Goal: Information Seeking & Learning: Check status

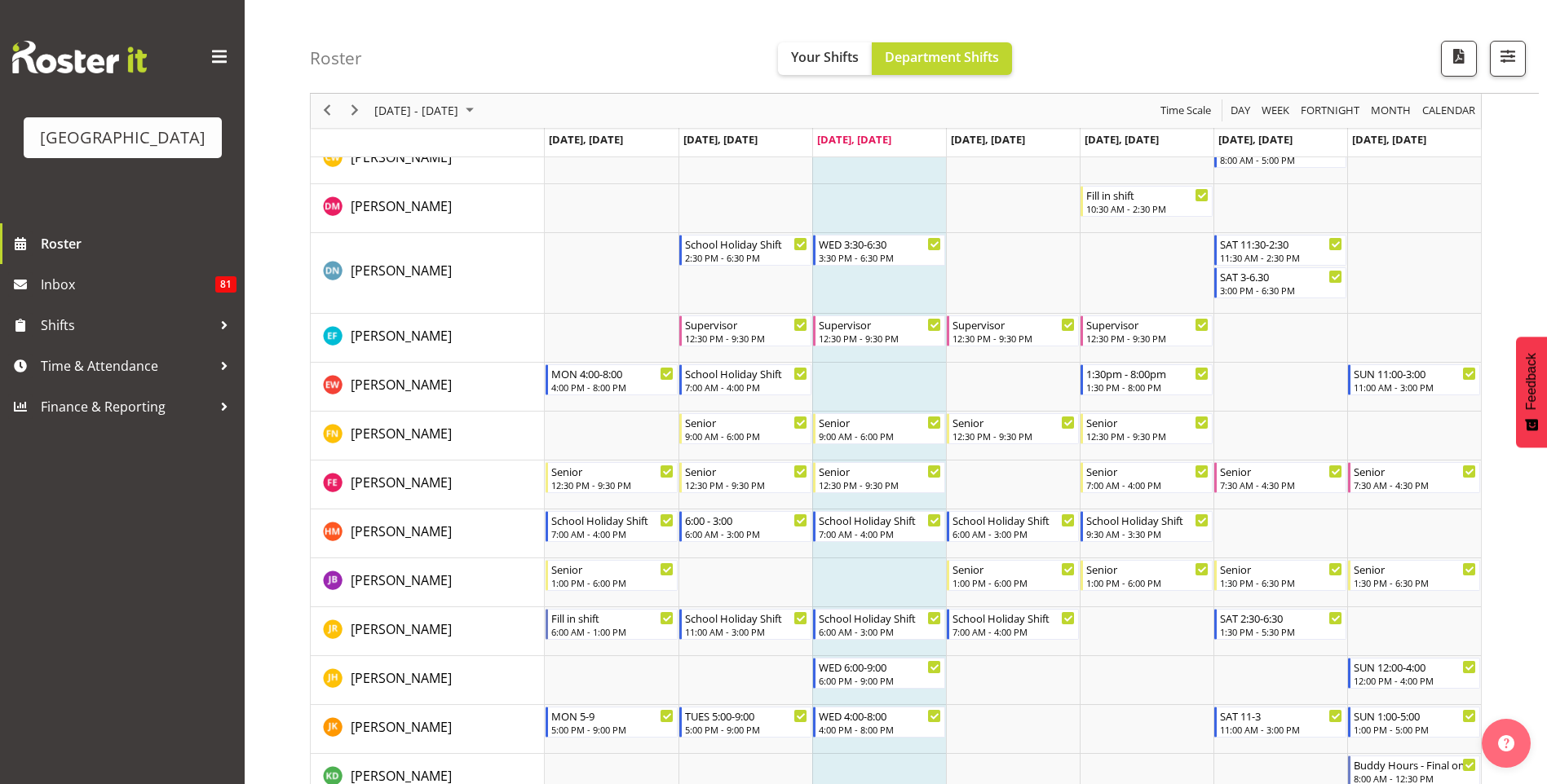
scroll to position [489, 0]
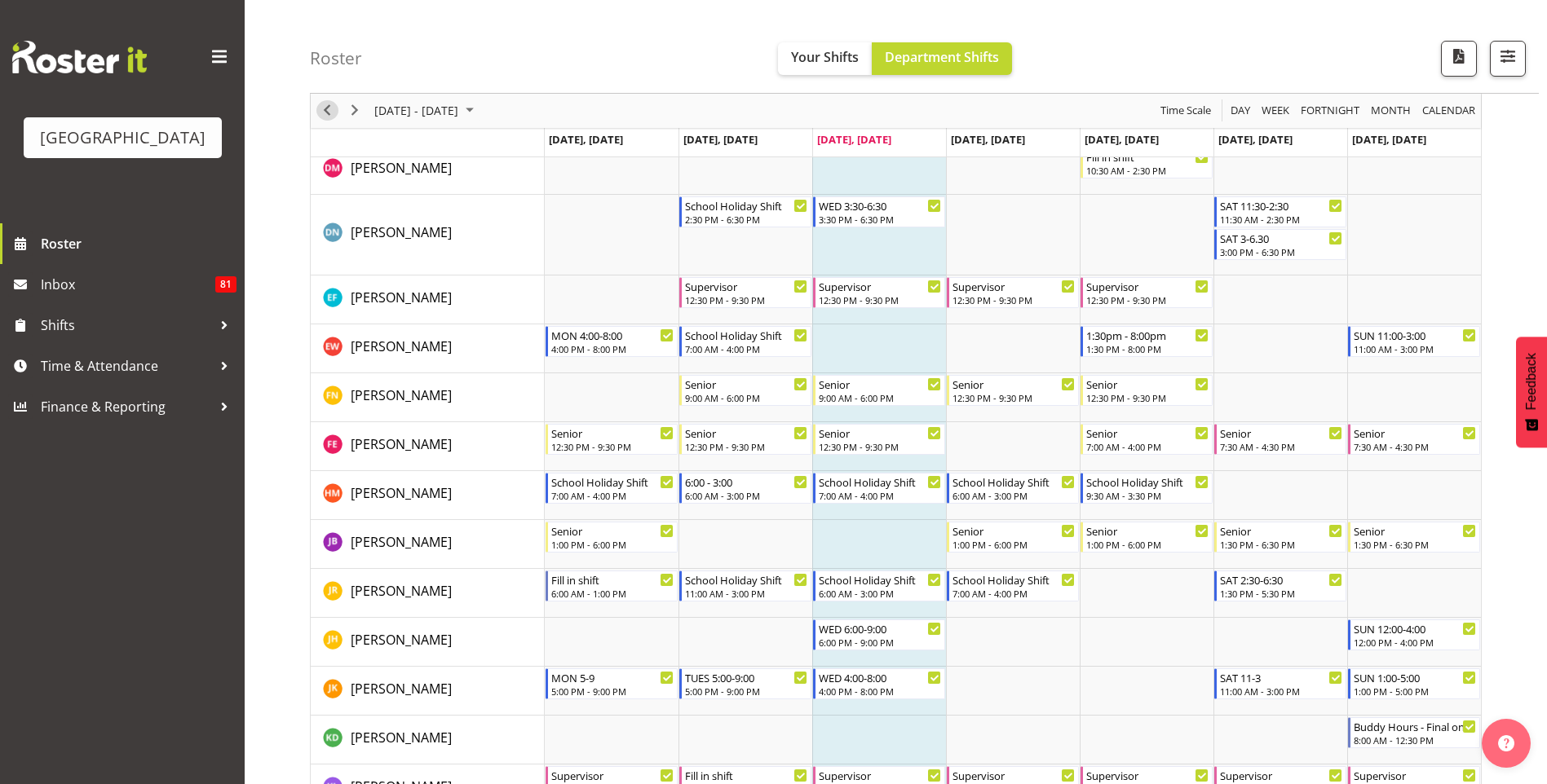
click at [328, 114] on span "Previous" at bounding box center [327, 111] width 20 height 21
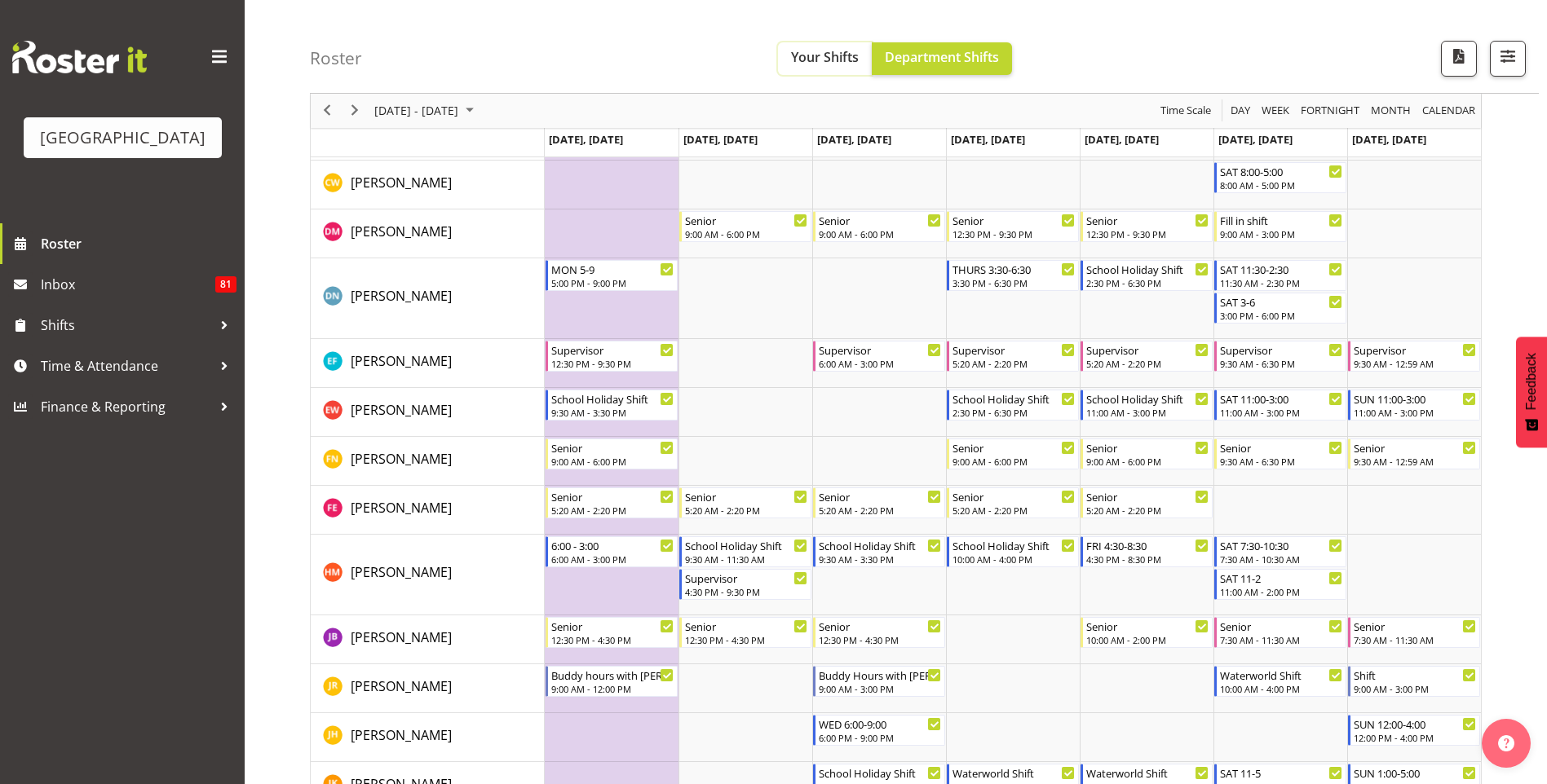
click at [818, 44] on button "Your Shifts" at bounding box center [825, 58] width 94 height 33
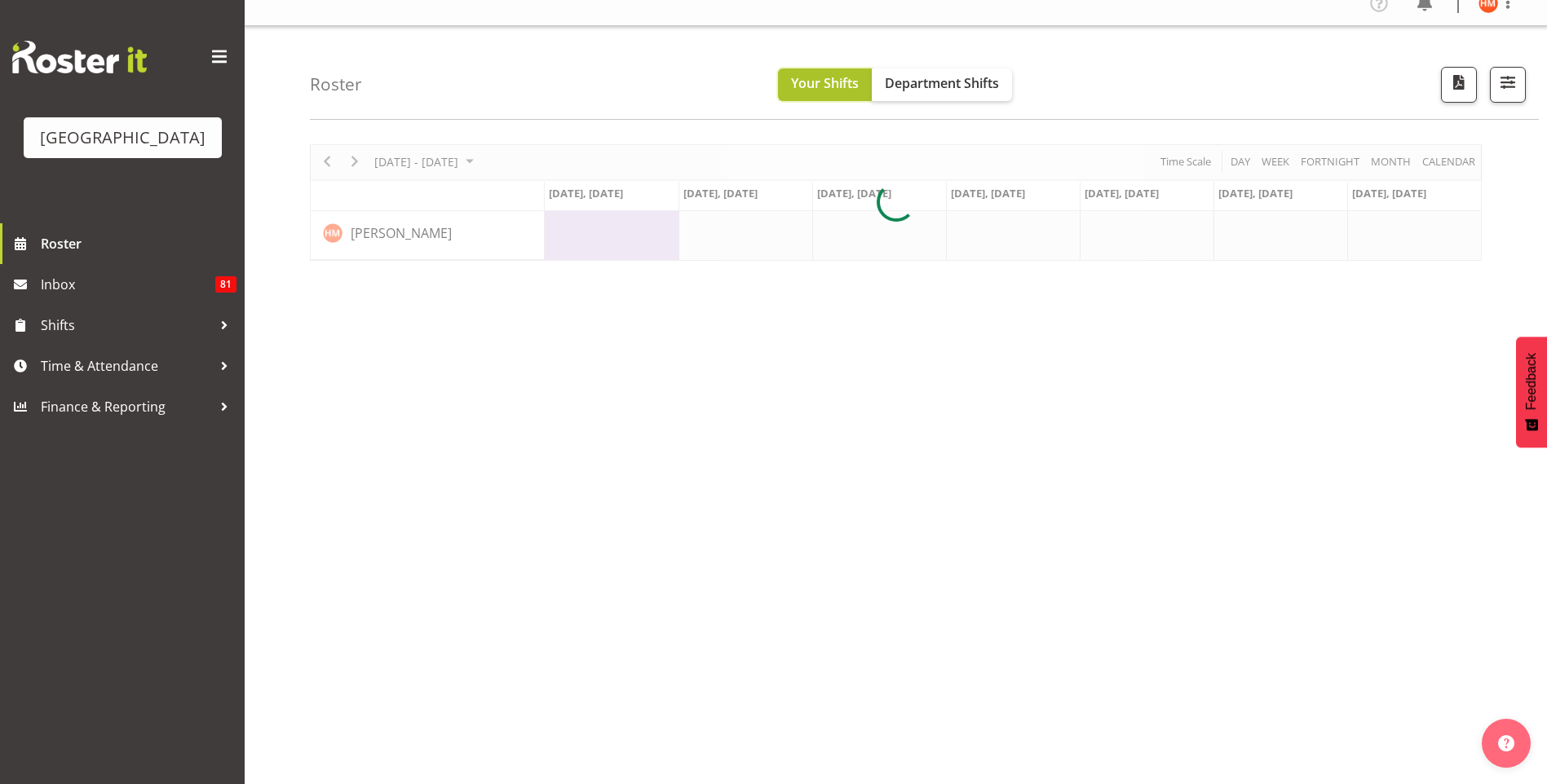
scroll to position [18, 0]
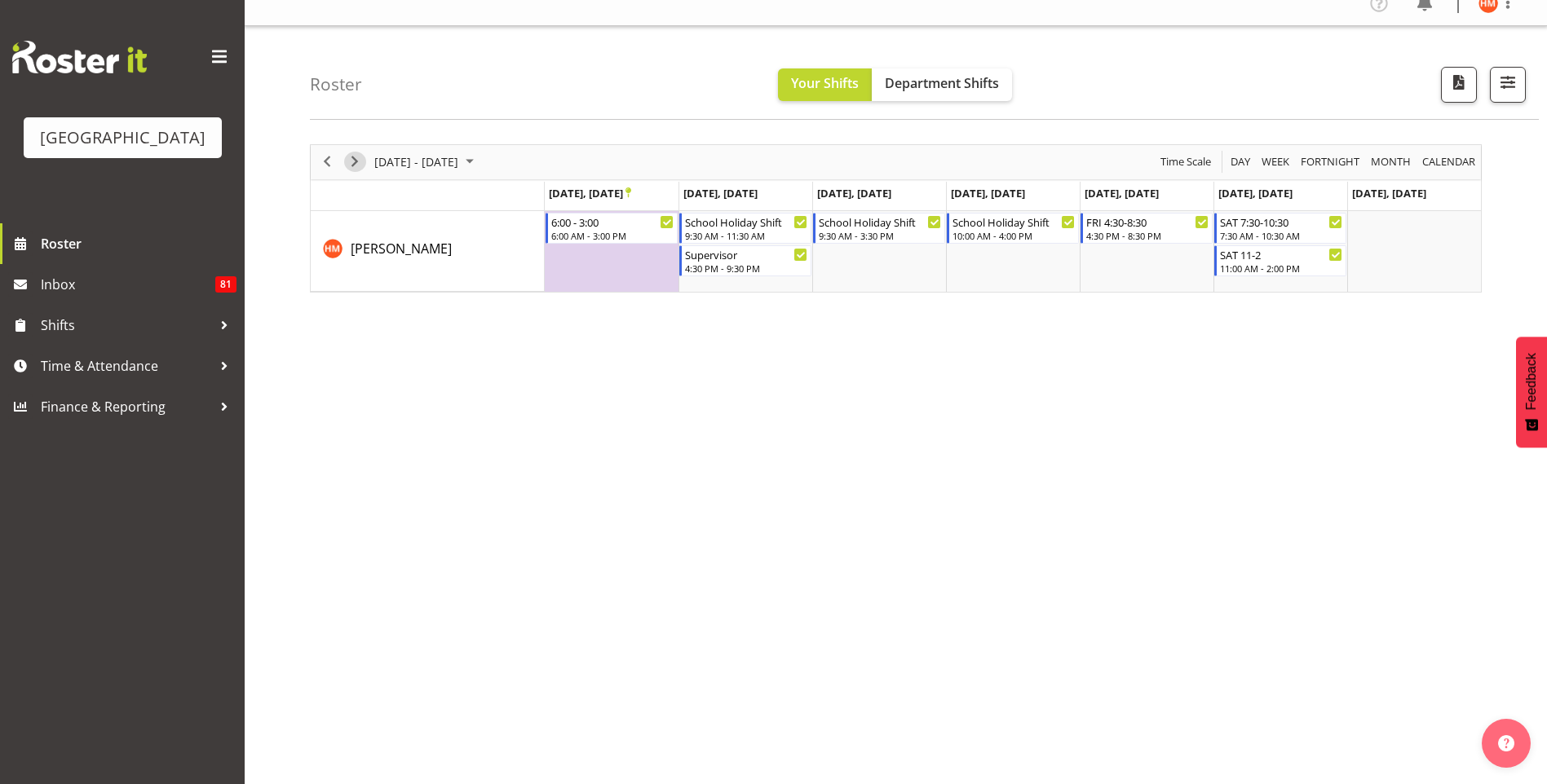
click at [364, 158] on span "Next" at bounding box center [355, 161] width 20 height 21
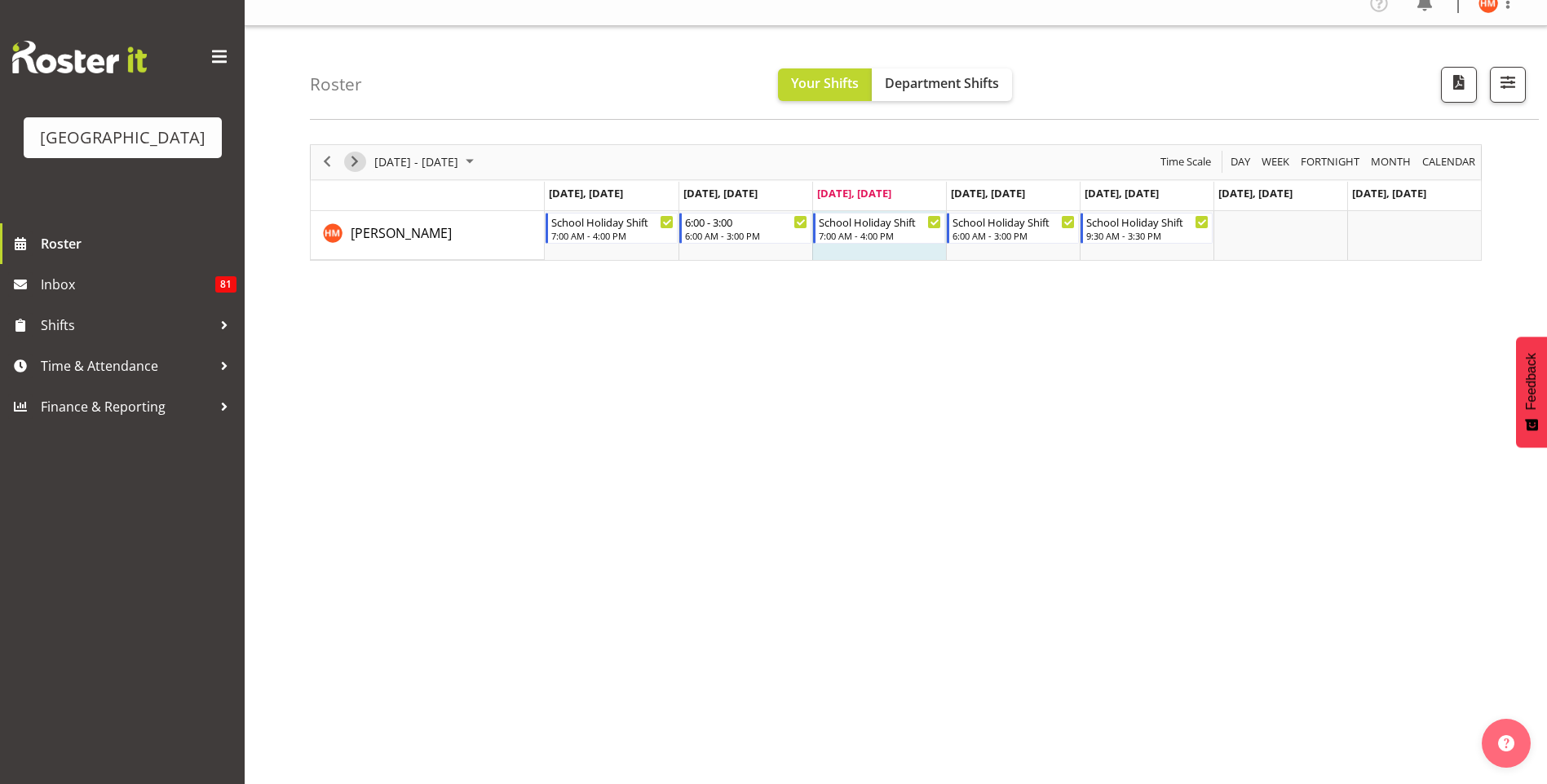
click at [361, 160] on span "Next" at bounding box center [355, 161] width 20 height 21
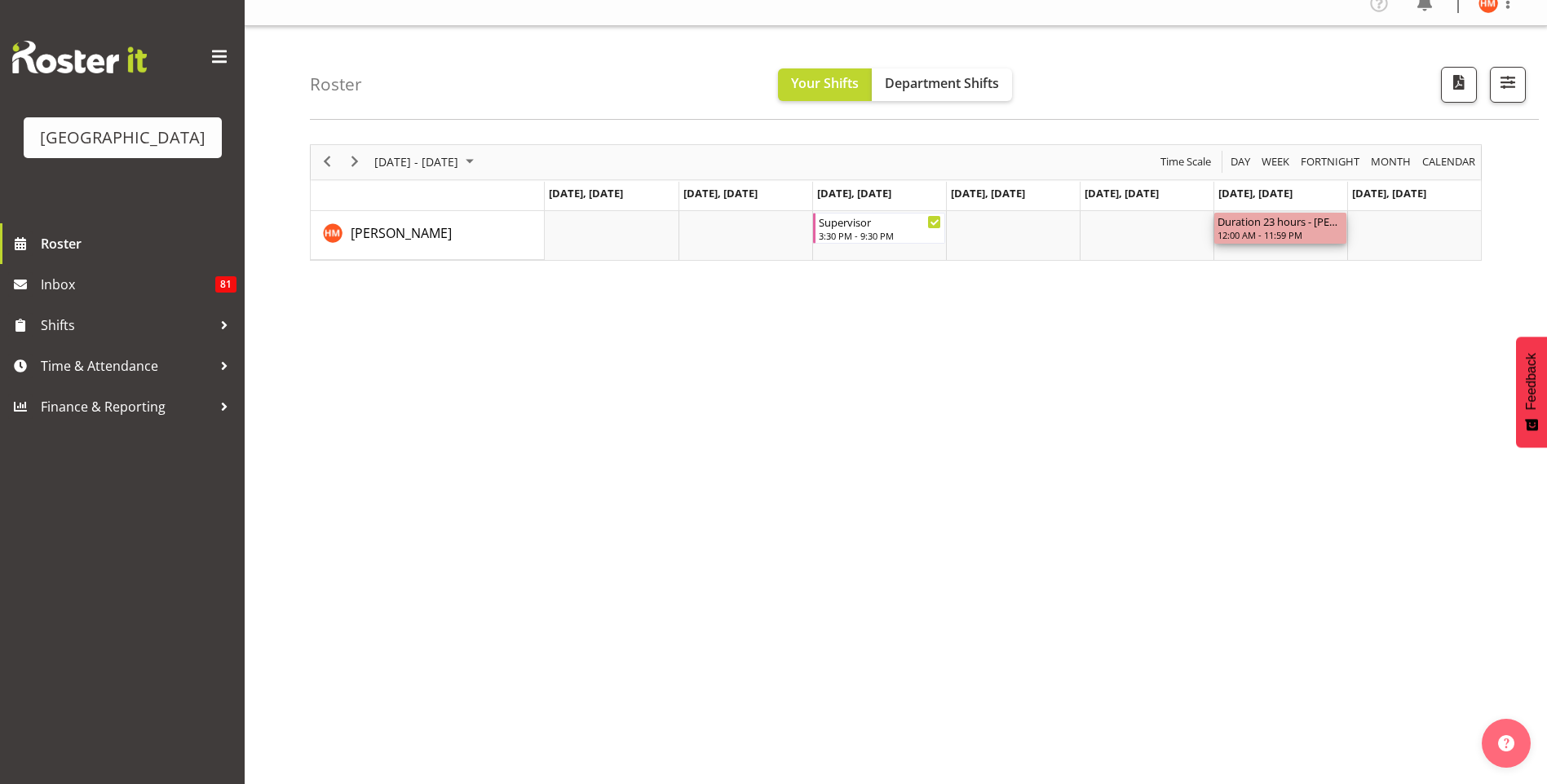
click at [1249, 230] on div "12:00 AM - 11:59 PM" at bounding box center [1280, 234] width 126 height 13
click at [905, 76] on span "Department Shifts" at bounding box center [942, 83] width 114 height 18
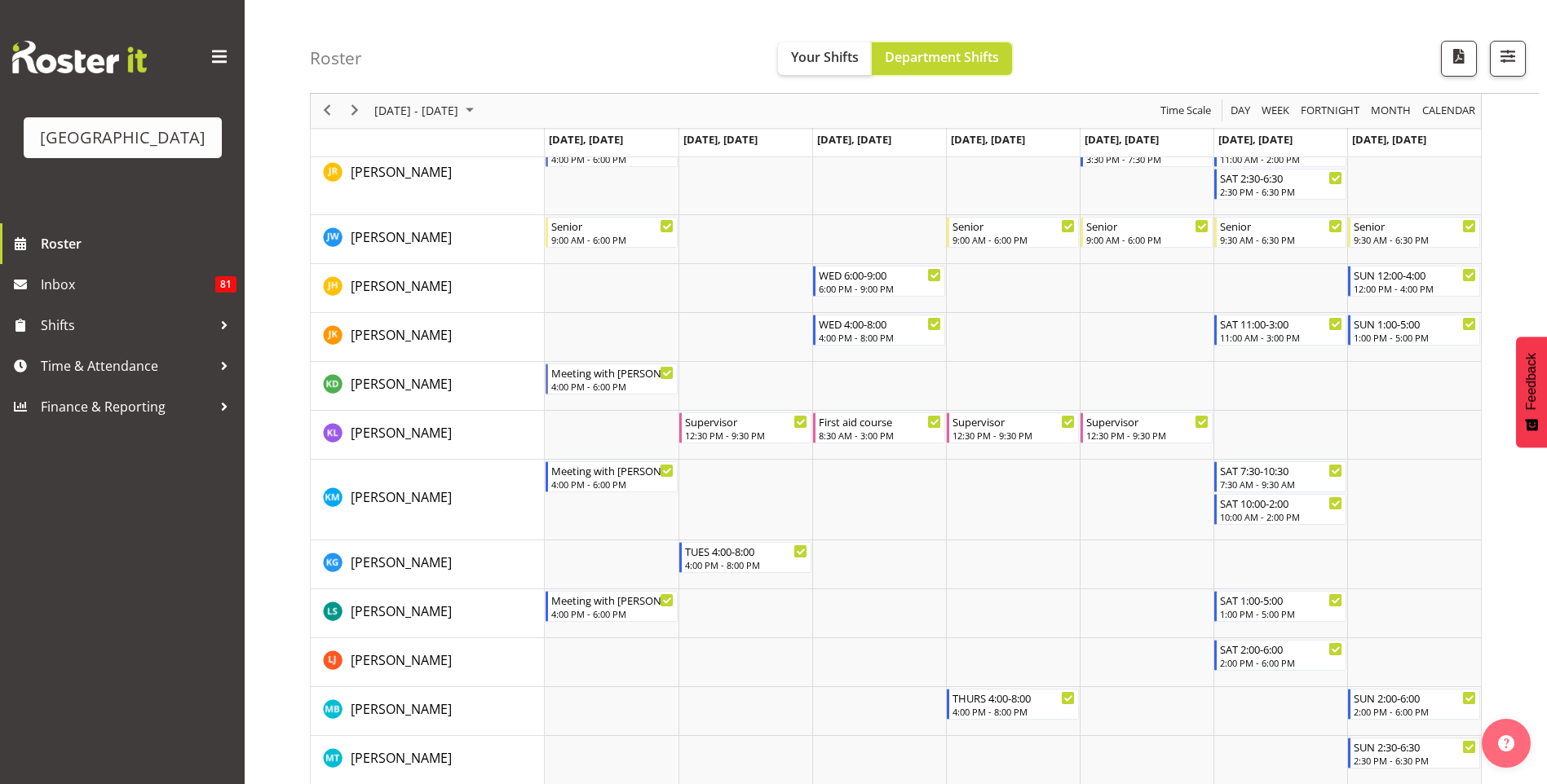
scroll to position [979, 0]
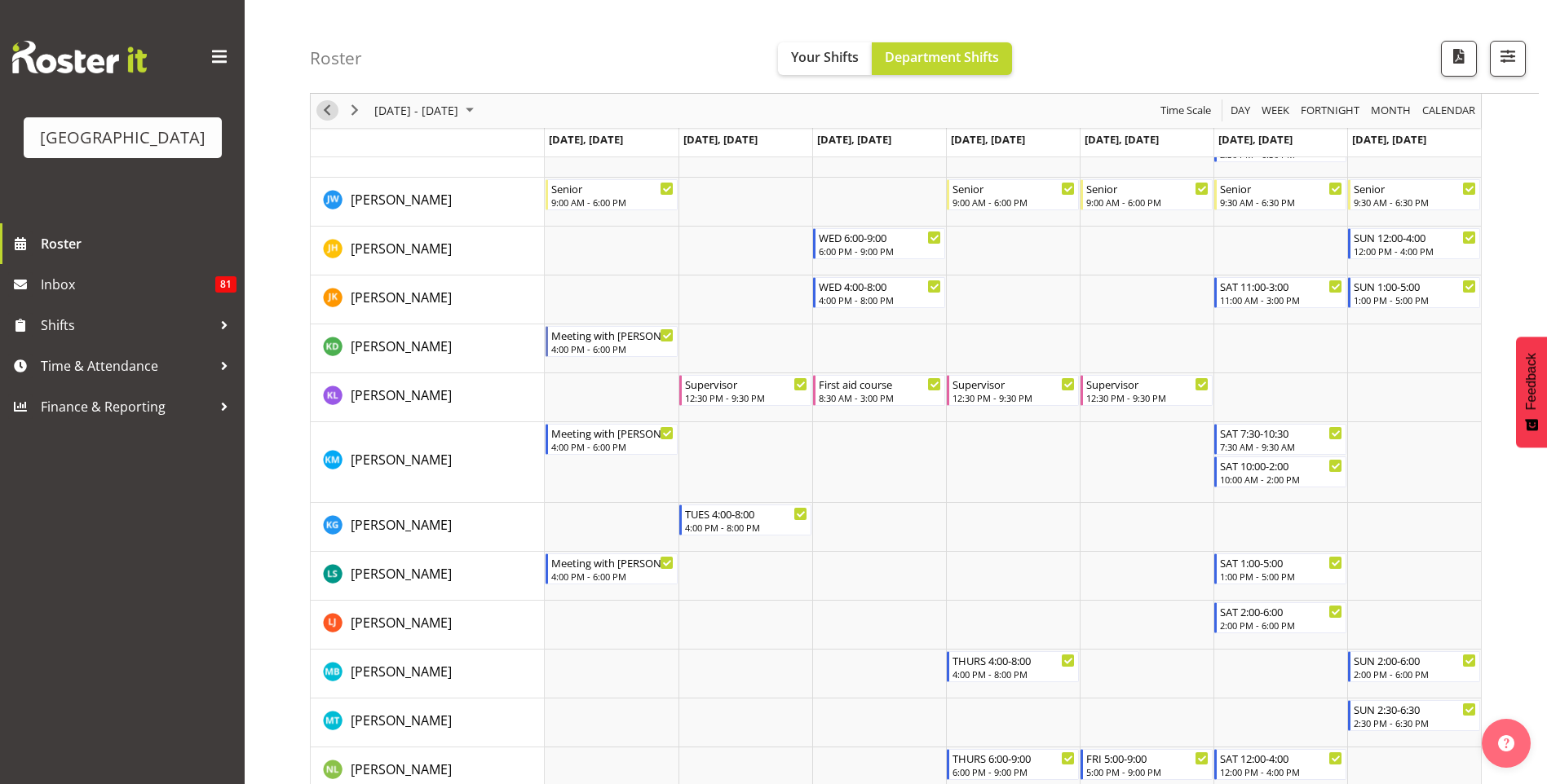
click at [323, 116] on span "Previous" at bounding box center [327, 111] width 20 height 21
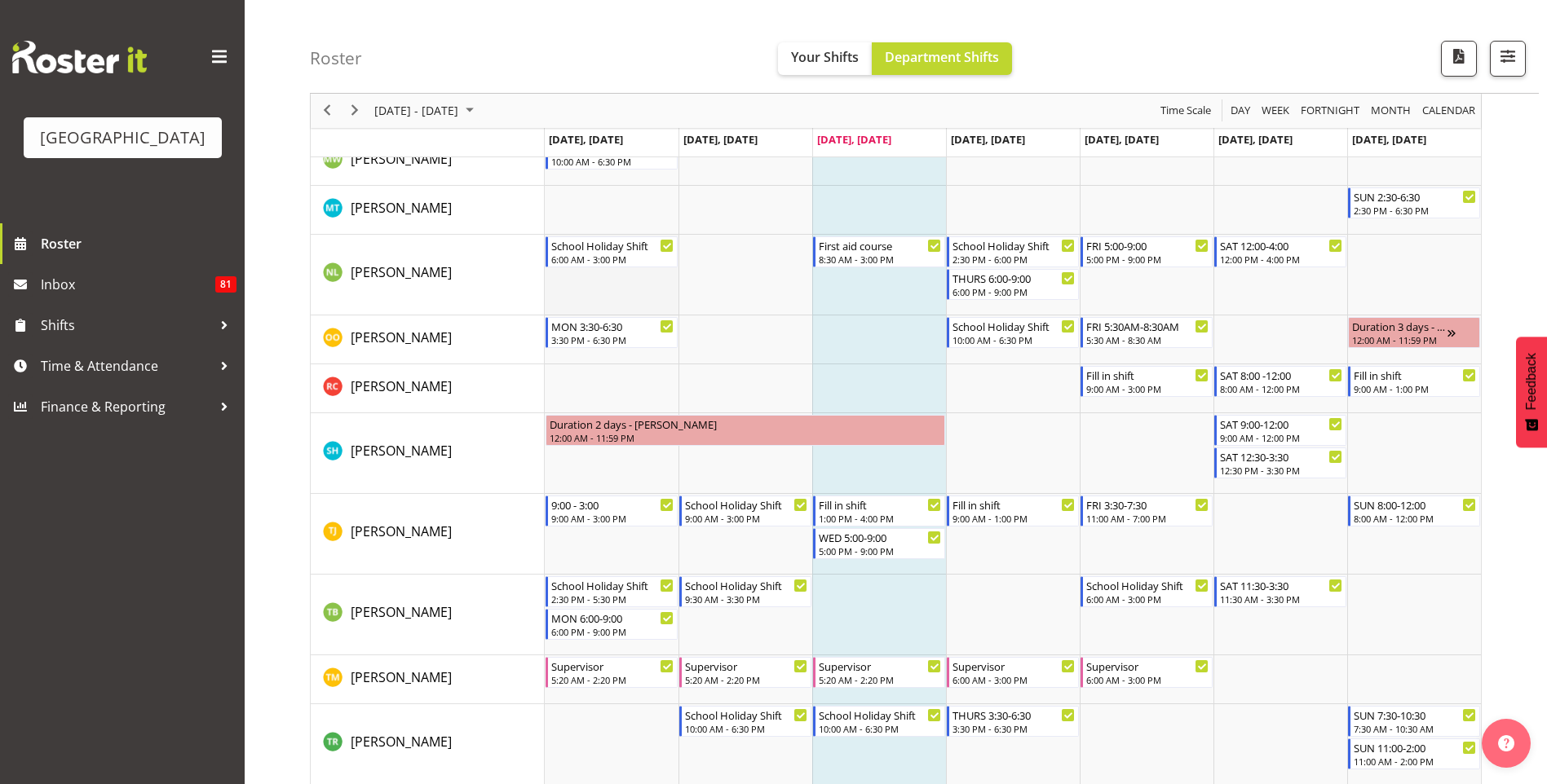
scroll to position [1472, 0]
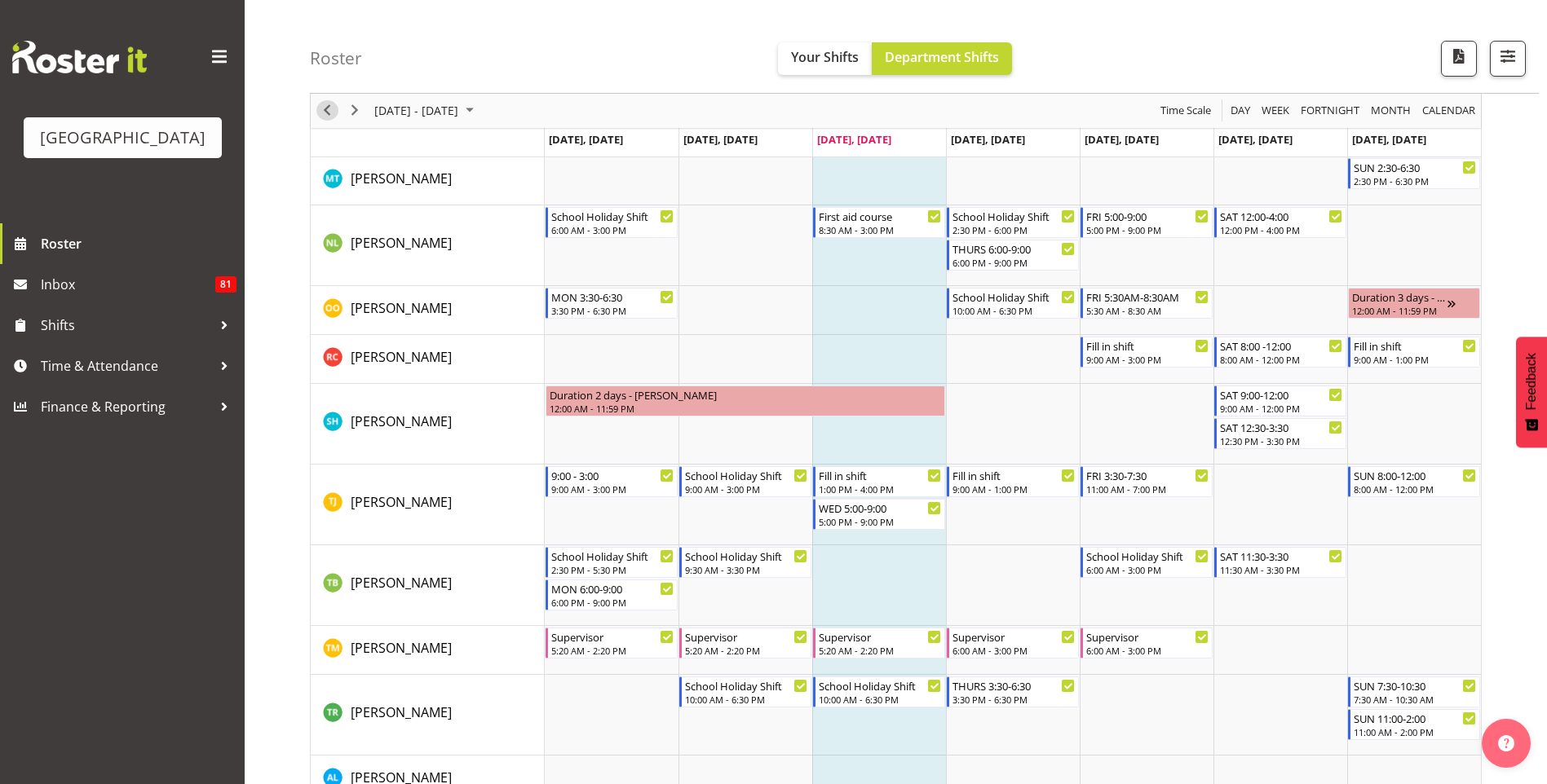
click at [337, 115] on button "Previous" at bounding box center [327, 111] width 22 height 21
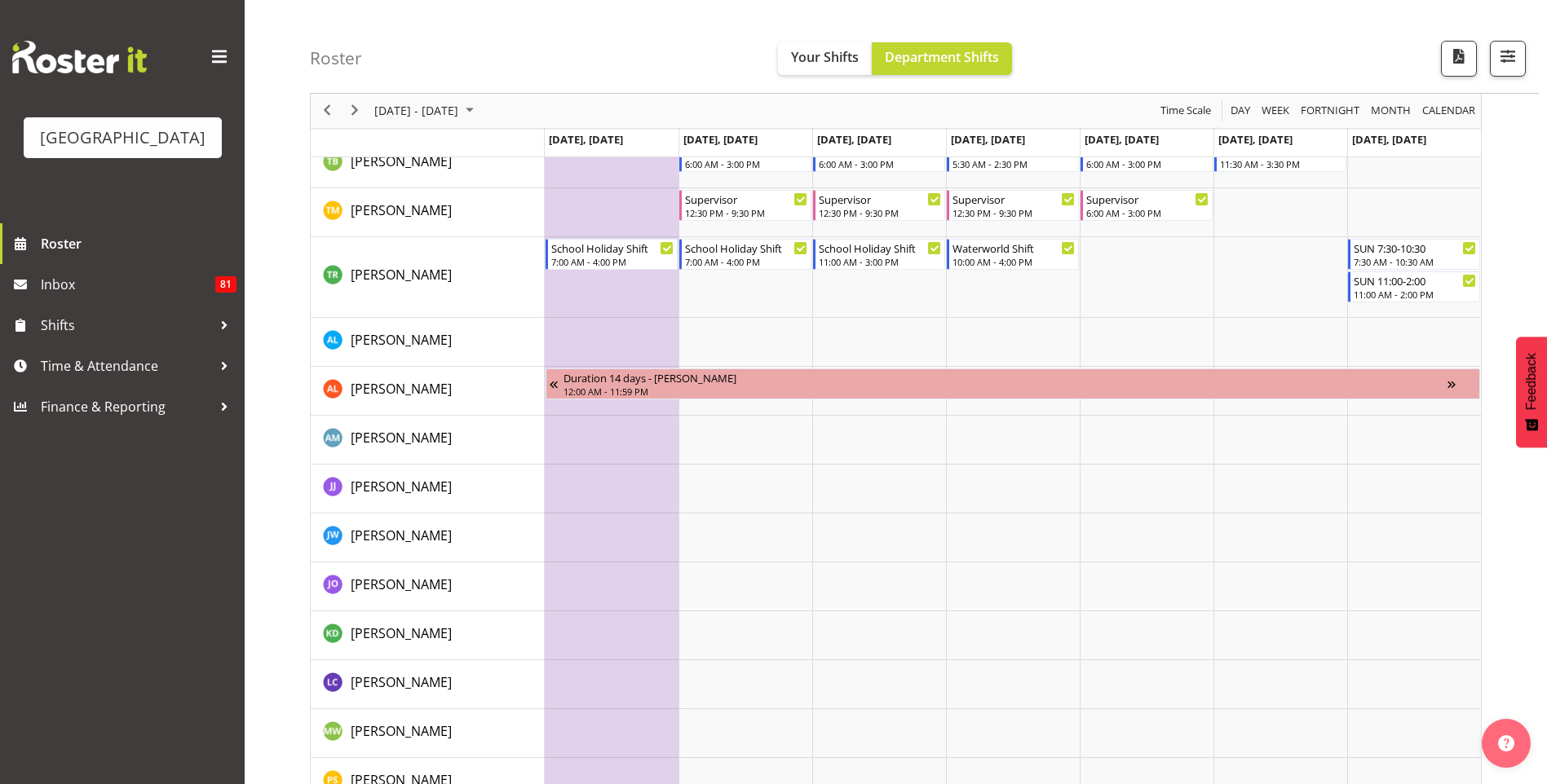
scroll to position [1797, 0]
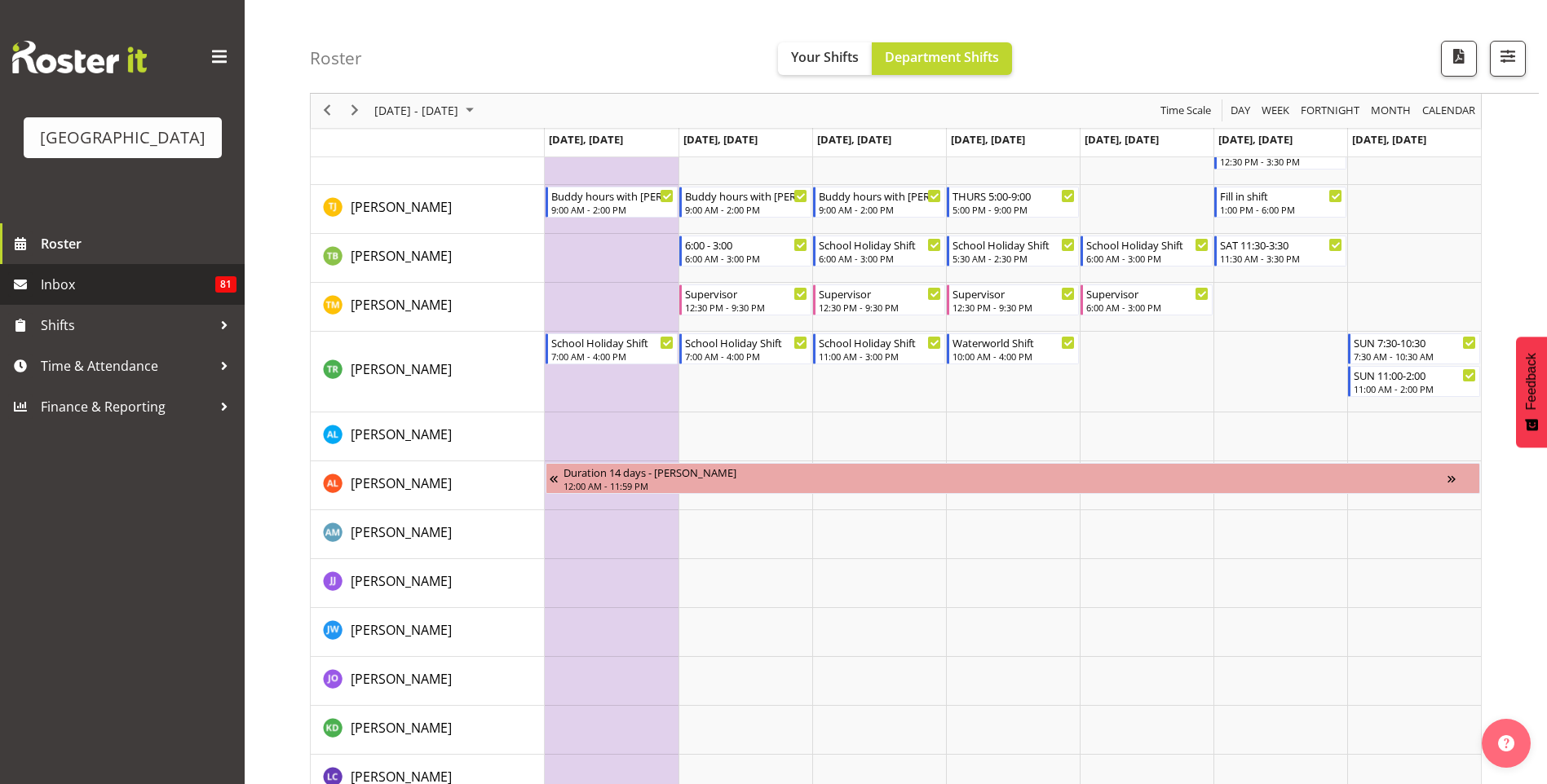
click at [195, 284] on span "Inbox" at bounding box center [128, 284] width 174 height 25
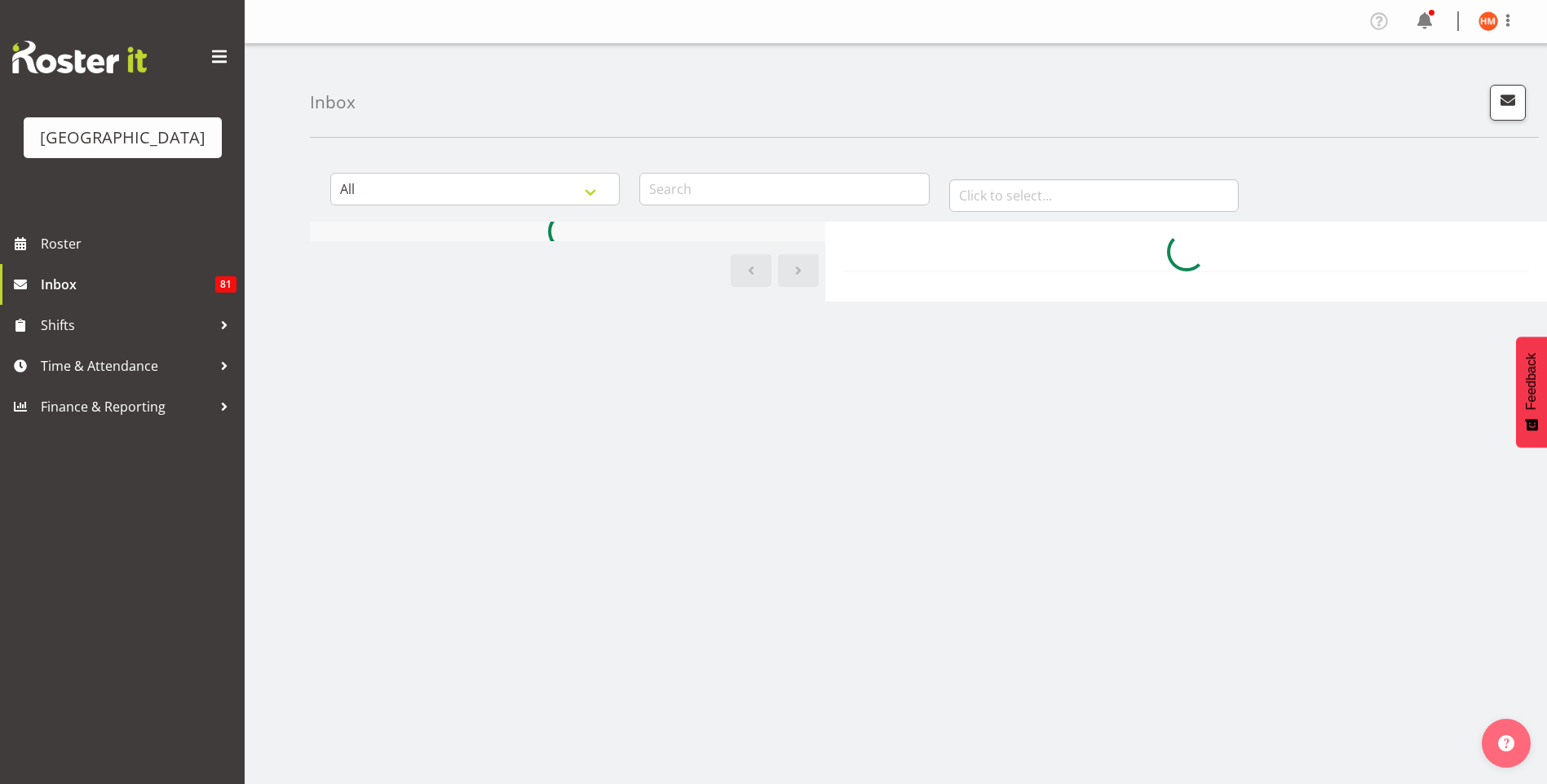
click at [223, 48] on span at bounding box center [220, 57] width 26 height 26
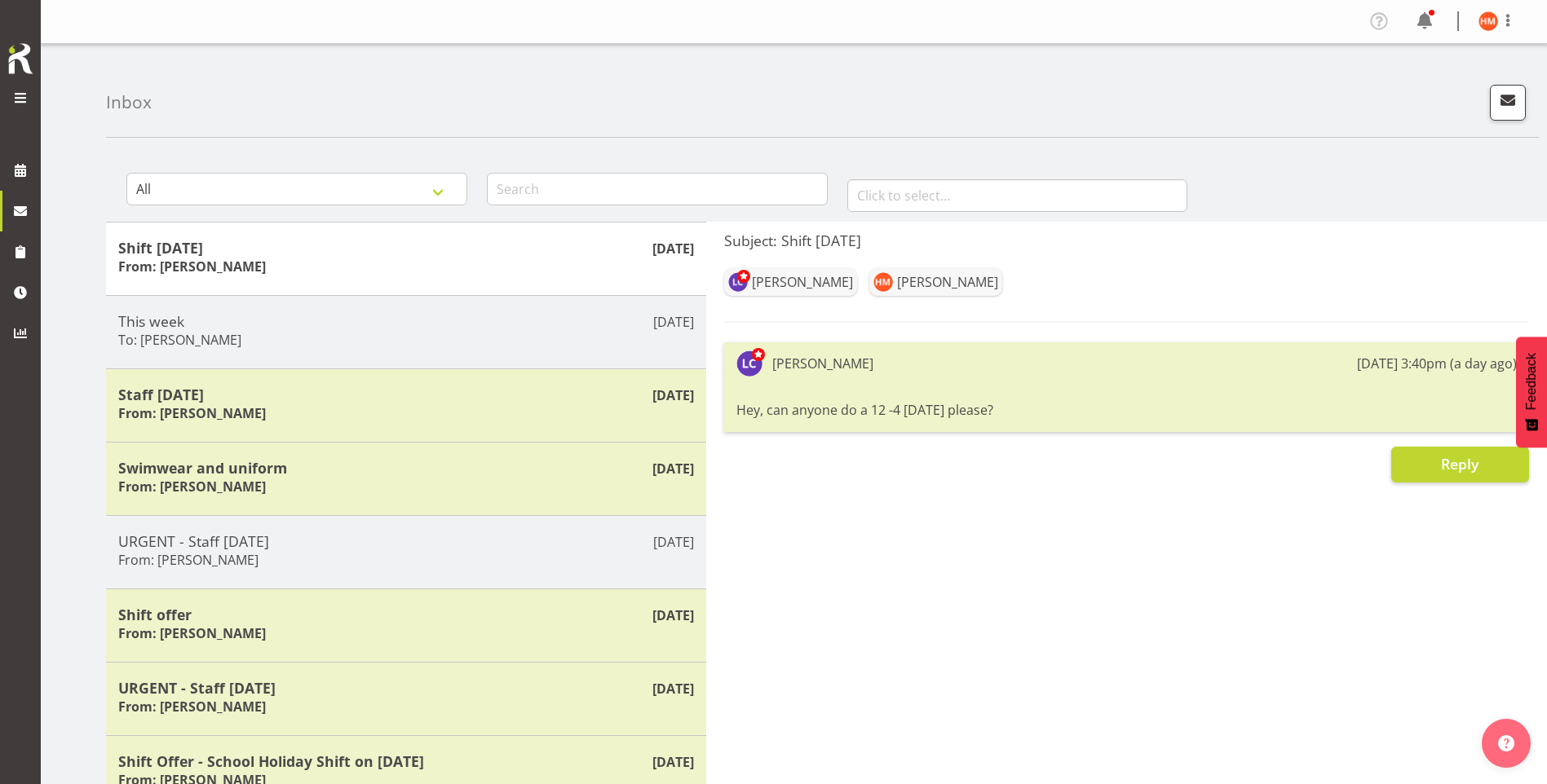
click at [12, 86] on div at bounding box center [20, 74] width 33 height 68
click at [21, 95] on span at bounding box center [21, 98] width 20 height 20
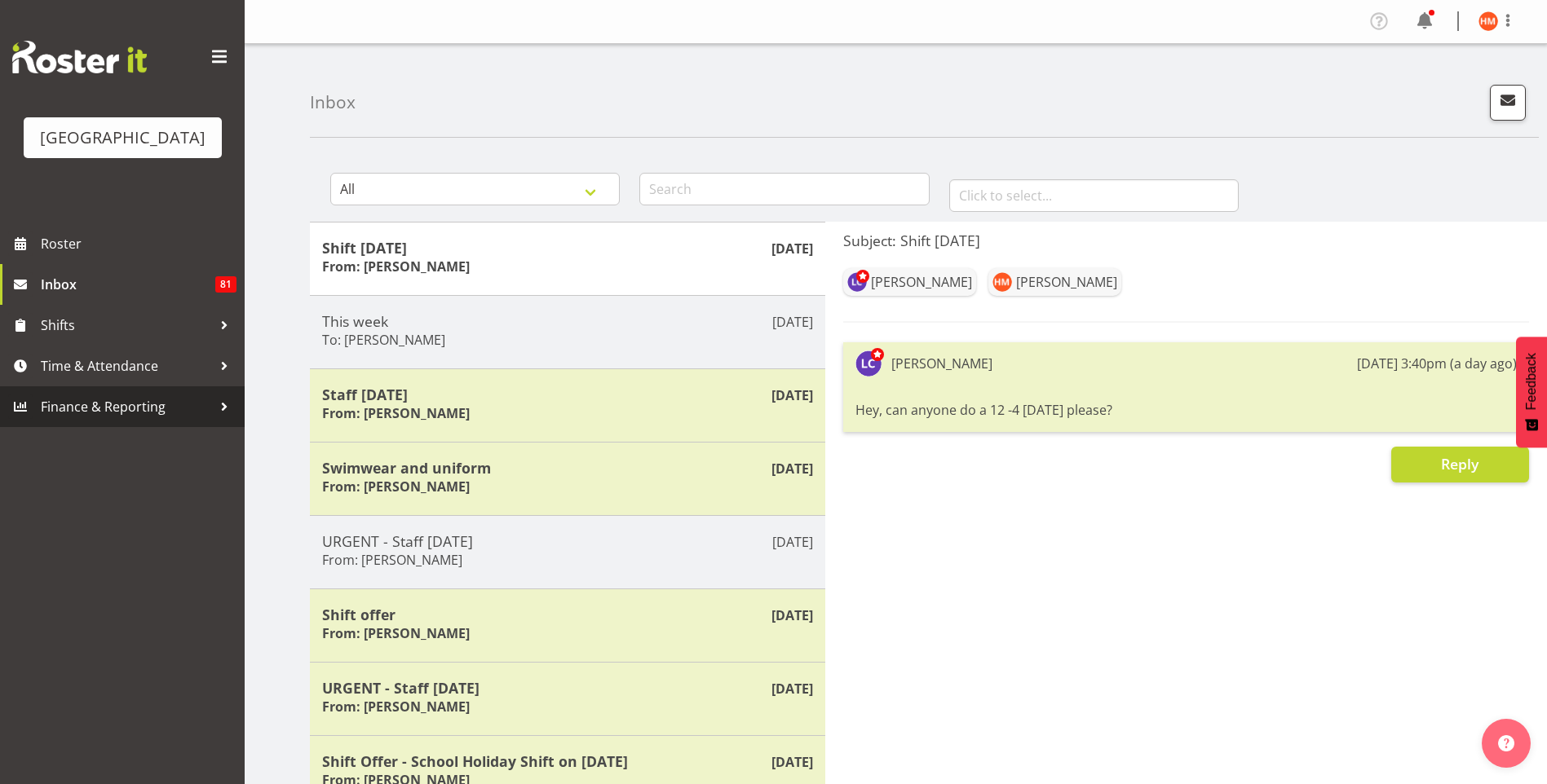
click at [102, 407] on span "Finance & Reporting" at bounding box center [126, 406] width 171 height 25
click at [228, 410] on div at bounding box center [224, 406] width 25 height 25
click at [227, 410] on div at bounding box center [224, 406] width 25 height 25
click at [55, 412] on span "Finance & Reporting" at bounding box center [126, 406] width 171 height 25
click at [48, 64] on img at bounding box center [79, 56] width 135 height 33
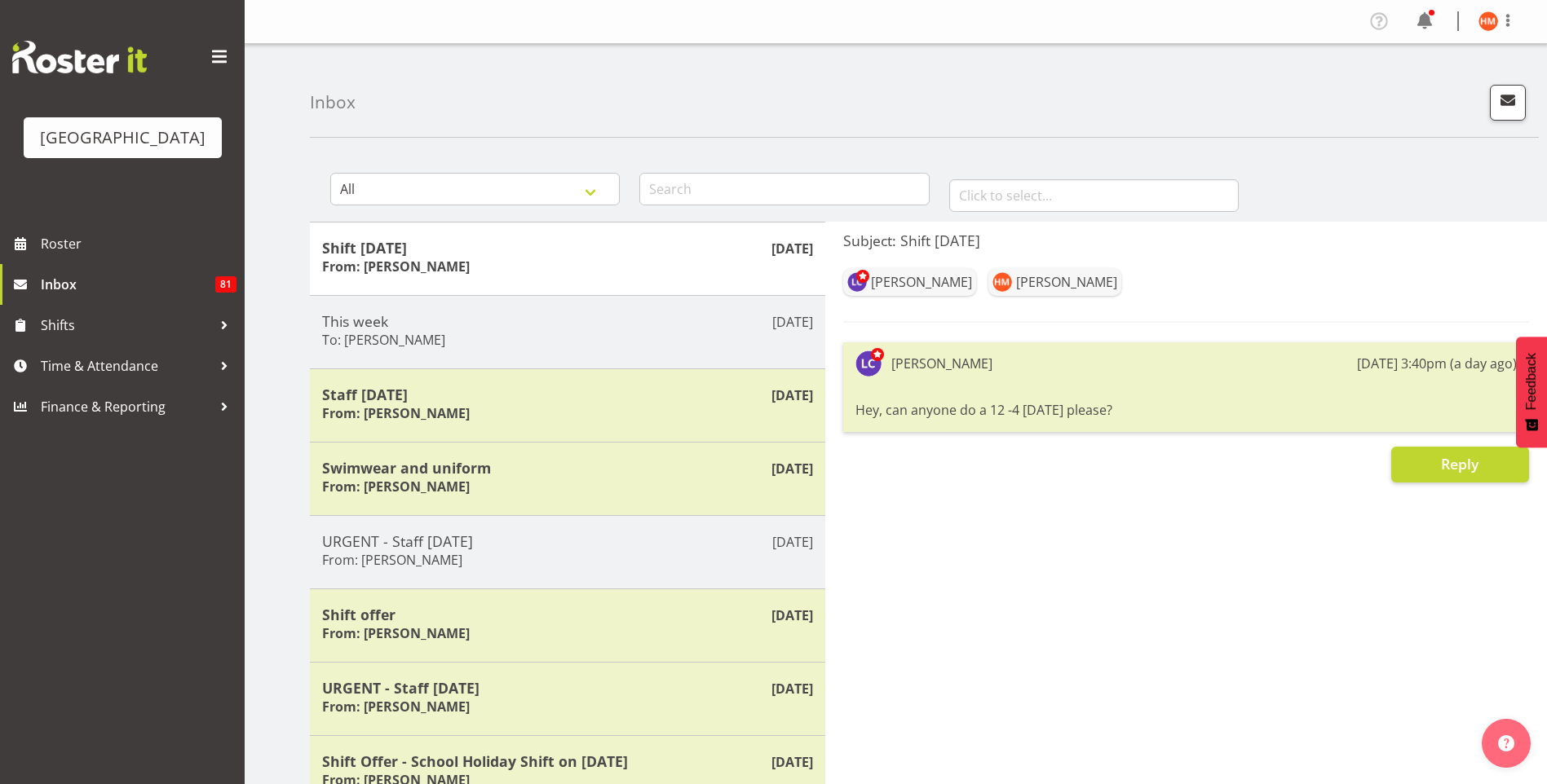
click at [92, 138] on div "[GEOGRAPHIC_DATA]" at bounding box center [122, 137] width 165 height 25
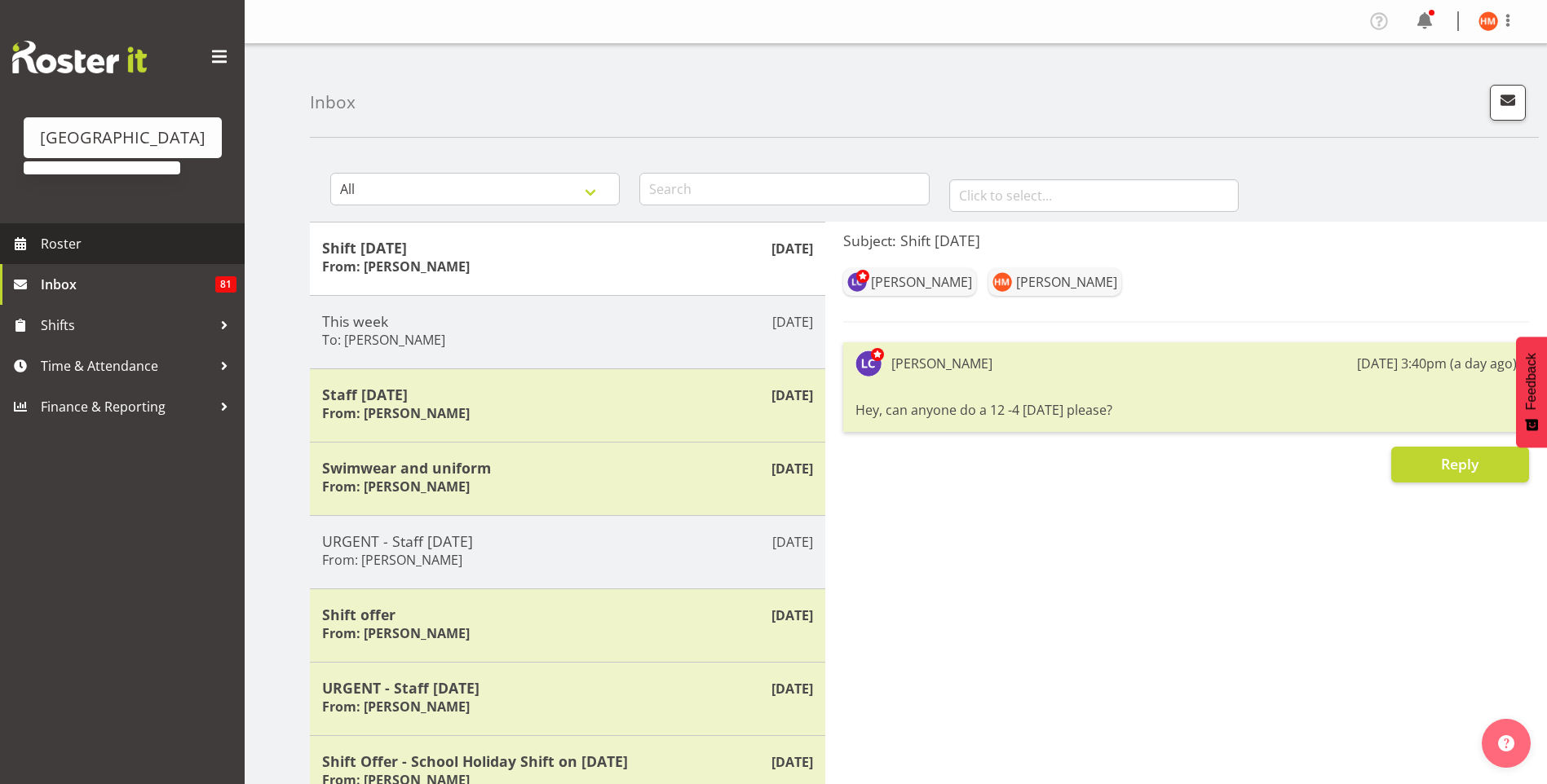
click at [74, 249] on span "Roster" at bounding box center [138, 243] width 196 height 25
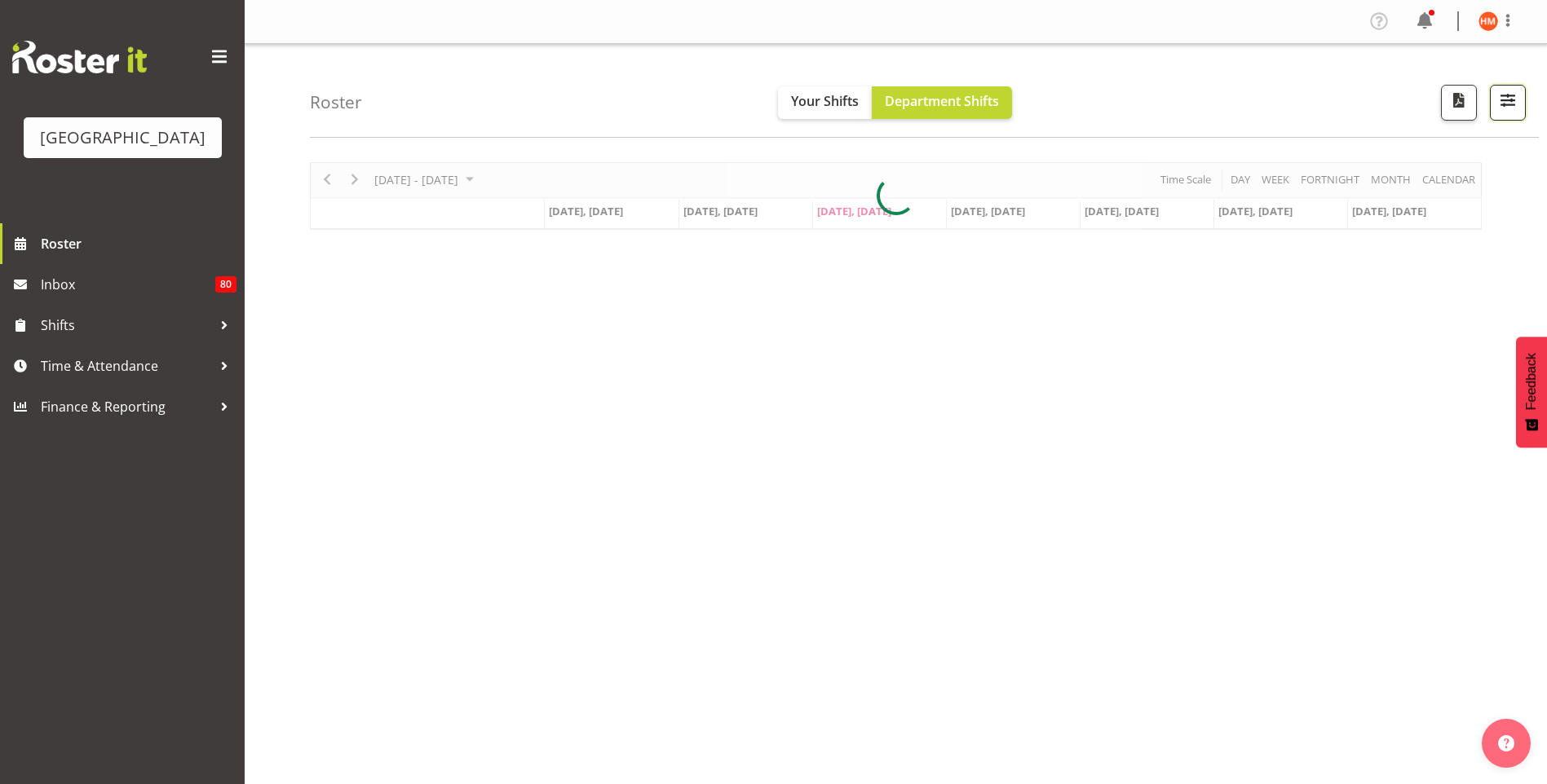
click at [1496, 99] on button "button" at bounding box center [1508, 103] width 36 height 36
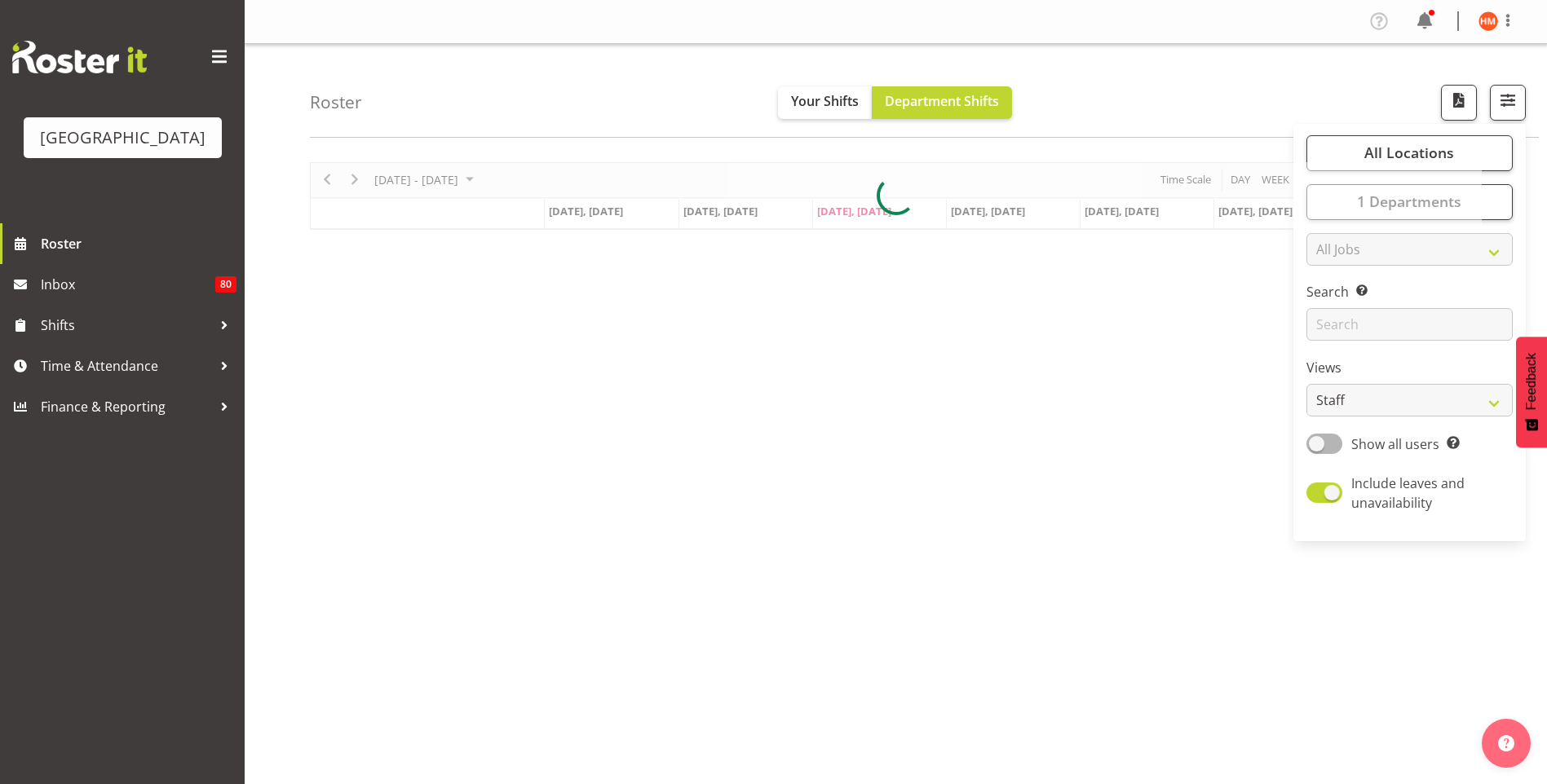
drag, startPoint x: 1095, startPoint y: 449, endPoint x: 583, endPoint y: 113, distance: 612.4
click at [1091, 449] on div "Sep 29 - Oct 05, 2025 Today Day Week Fortnight Month calendar Month Agenda Time…" at bounding box center [928, 477] width 1237 height 653
